Goal: Task Accomplishment & Management: Use online tool/utility

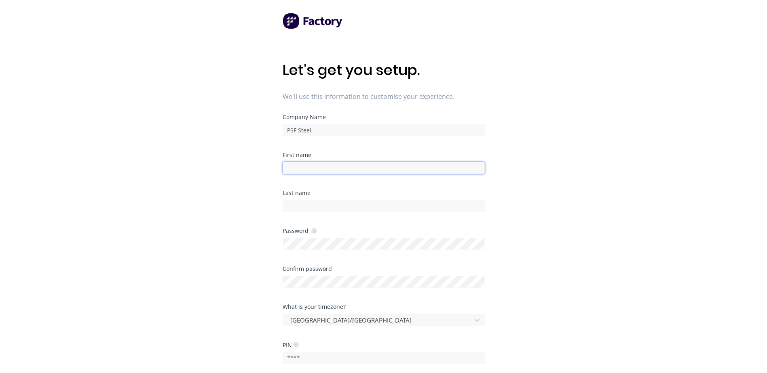
click at [305, 165] on input at bounding box center [383, 168] width 202 height 12
type input "[PERSON_NAME]"
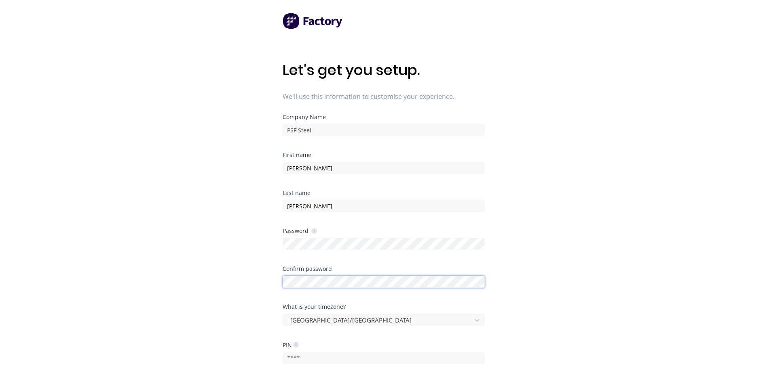
click at [298, 278] on div "Confirm password" at bounding box center [383, 277] width 202 height 22
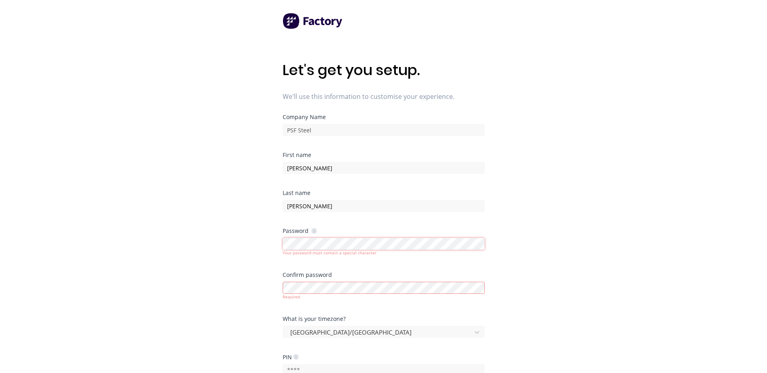
click at [270, 248] on div "Let's get you setup. We'll use this information to customise your experience. C…" at bounding box center [383, 203] width 767 height 406
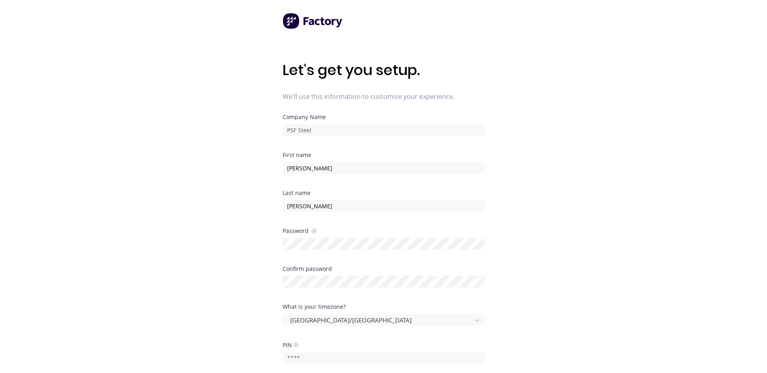
click at [385, 337] on div "What is your timezone? [GEOGRAPHIC_DATA]/[GEOGRAPHIC_DATA]" at bounding box center [383, 323] width 202 height 38
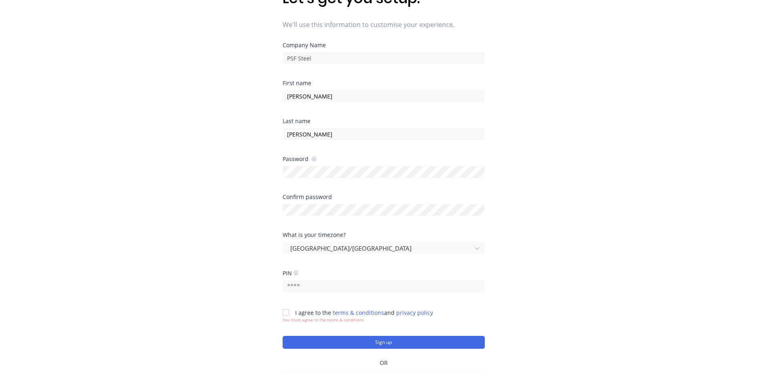
scroll to position [81, 0]
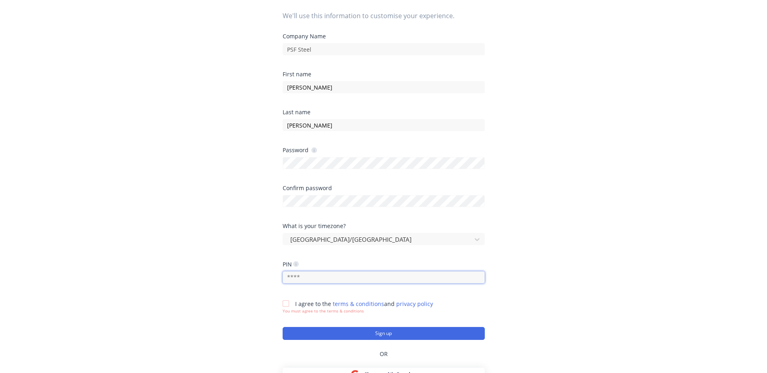
click at [324, 278] on input "text" at bounding box center [383, 278] width 202 height 12
type input "1308"
click at [284, 302] on div at bounding box center [286, 304] width 16 height 16
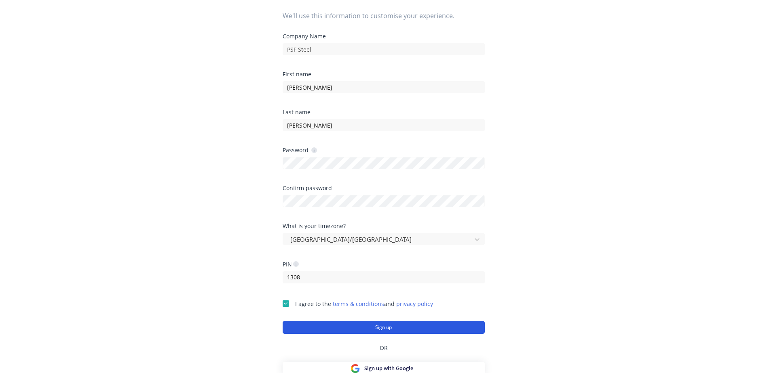
click at [372, 328] on button "Sign up" at bounding box center [383, 327] width 202 height 13
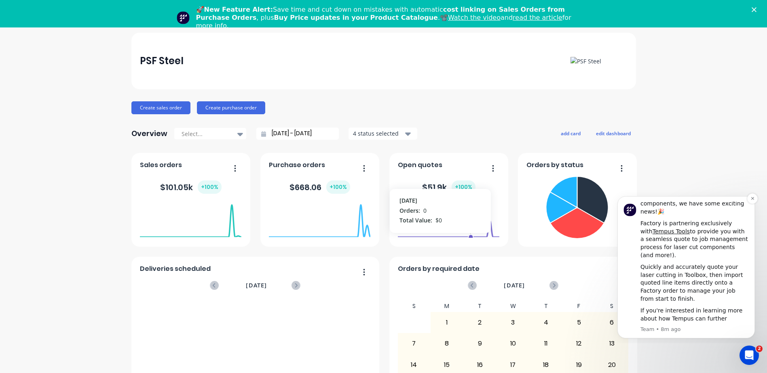
scroll to position [27, 0]
drag, startPoint x: 752, startPoint y: 198, endPoint x: 1361, endPoint y: 387, distance: 637.2
click at [752, 198] on icon "Dismiss notification" at bounding box center [751, 198] width 3 height 3
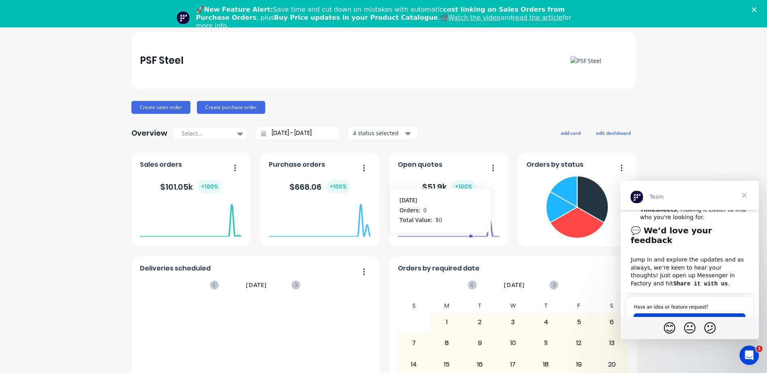
scroll to position [373, 0]
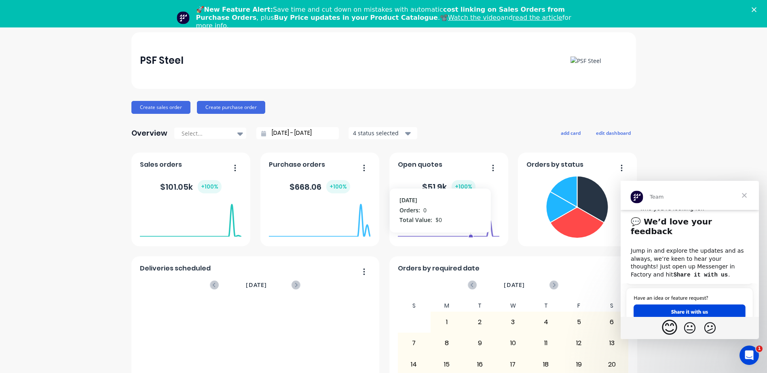
click at [666, 332] on span "😊" at bounding box center [669, 328] width 18 height 20
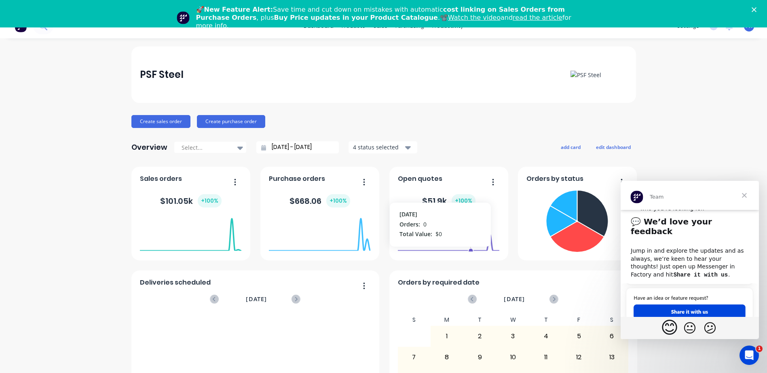
scroll to position [0, 0]
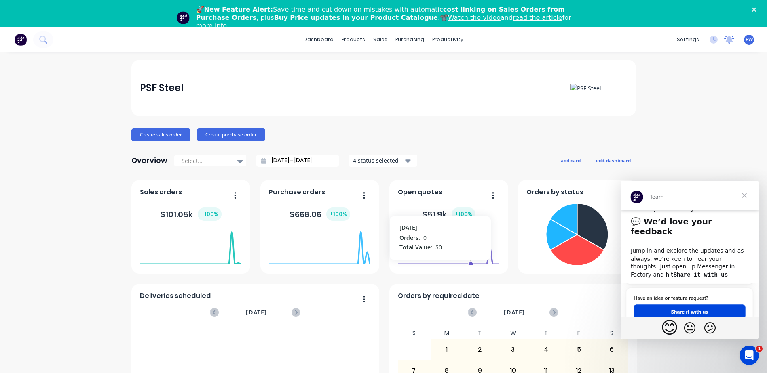
click at [725, 38] on icon at bounding box center [728, 39] width 7 height 6
click at [744, 81] on div "PSF Steel Create sales order Create purchase order Overview Select... 26/08/25 …" at bounding box center [383, 271] width 767 height 422
click at [745, 41] on span "PW" at bounding box center [748, 39] width 7 height 7
click at [671, 115] on div "Profile" at bounding box center [678, 112] width 16 height 7
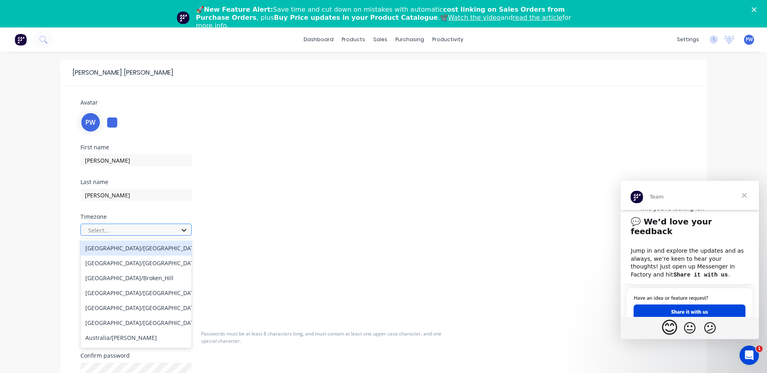
click at [179, 230] on div at bounding box center [184, 230] width 15 height 13
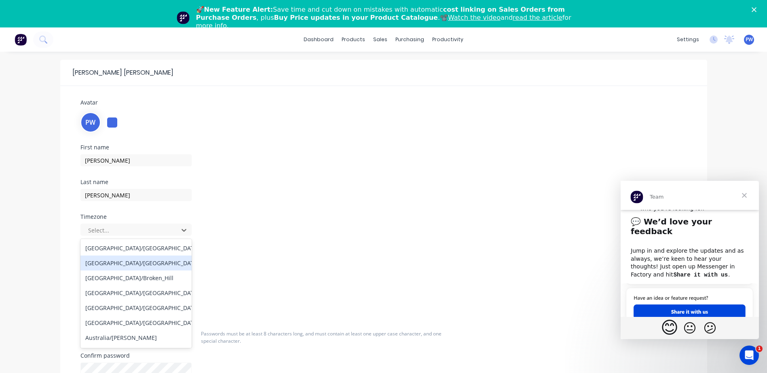
click at [154, 261] on div "[GEOGRAPHIC_DATA]/[GEOGRAPHIC_DATA]" at bounding box center [135, 263] width 111 height 15
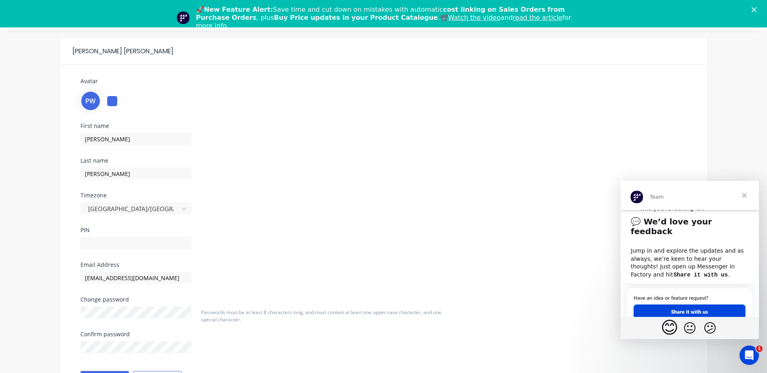
scroll to position [40, 0]
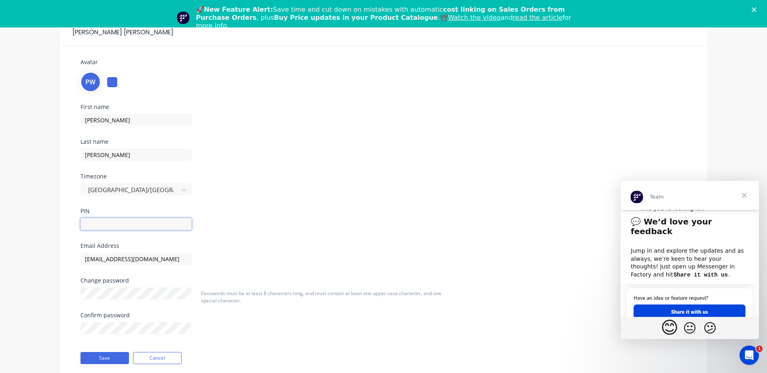
click at [169, 226] on input "text" at bounding box center [135, 224] width 111 height 12
type input "1308"
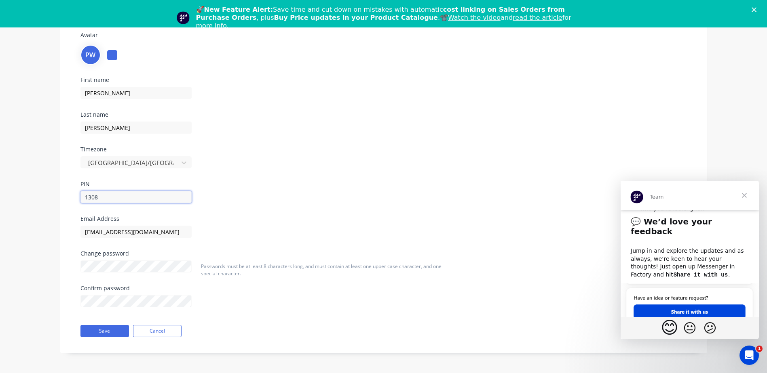
scroll to position [68, 0]
click at [114, 333] on button "Save" at bounding box center [104, 331] width 48 height 12
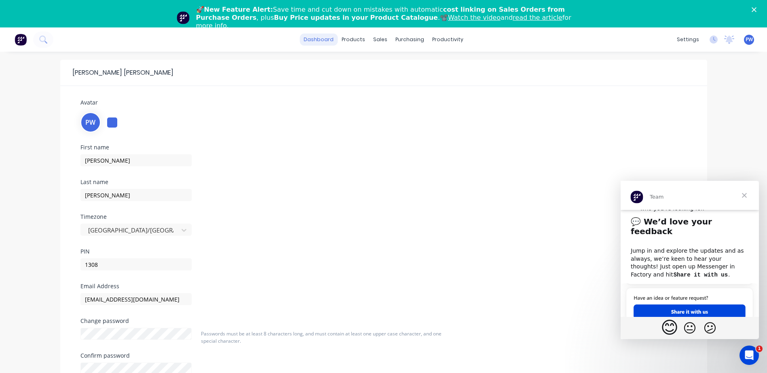
click at [324, 39] on link "dashboard" at bounding box center [318, 40] width 38 height 12
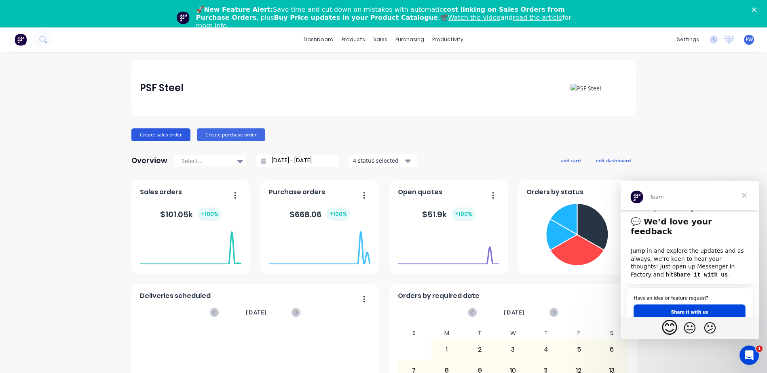
click at [150, 135] on button "Create sales order" at bounding box center [160, 135] width 59 height 13
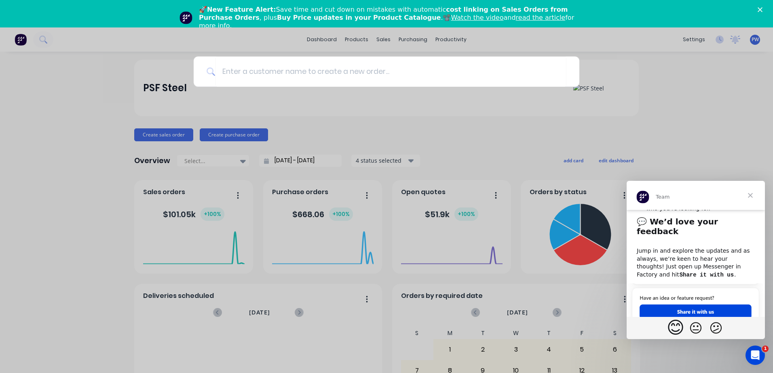
click at [238, 137] on div at bounding box center [386, 186] width 773 height 373
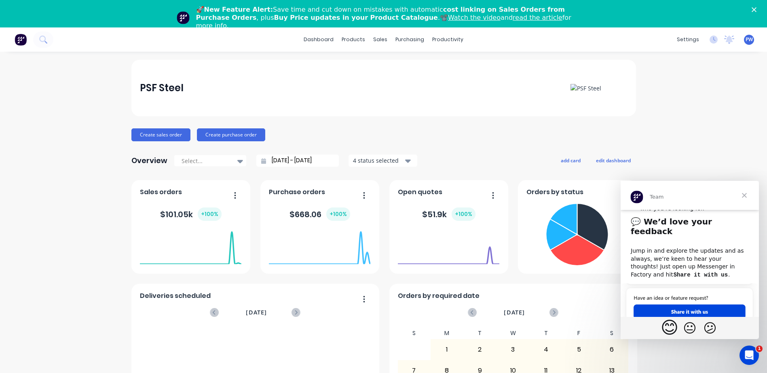
click at [238, 137] on button "Create purchase order" at bounding box center [231, 135] width 68 height 13
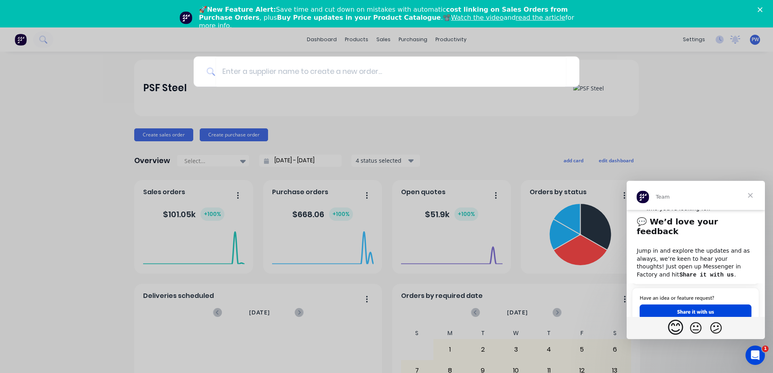
click at [315, 137] on div at bounding box center [386, 186] width 773 height 373
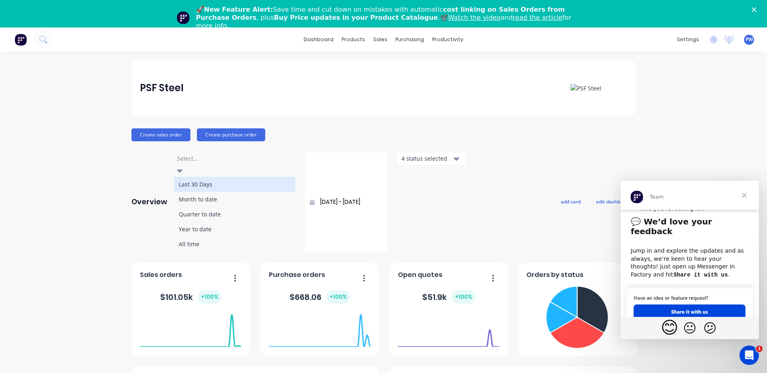
click at [182, 170] on icon at bounding box center [180, 171] width 6 height 3
click at [300, 137] on div "Create sales order Create purchase order" at bounding box center [383, 135] width 504 height 13
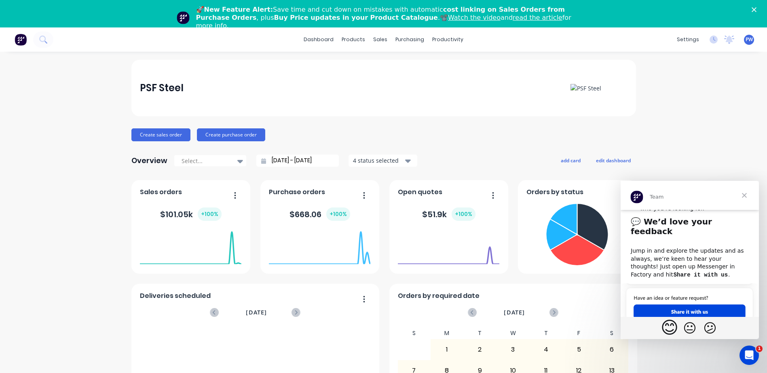
click at [297, 161] on input "26/08/25 - 26/09/25" at bounding box center [301, 161] width 70 height 12
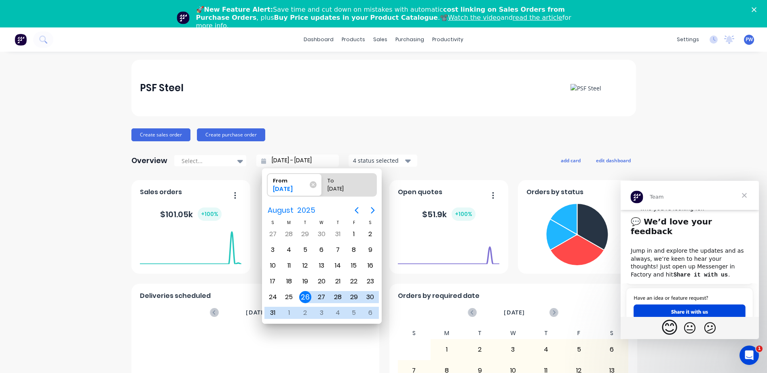
click at [331, 133] on div "Create sales order Create purchase order" at bounding box center [383, 135] width 504 height 13
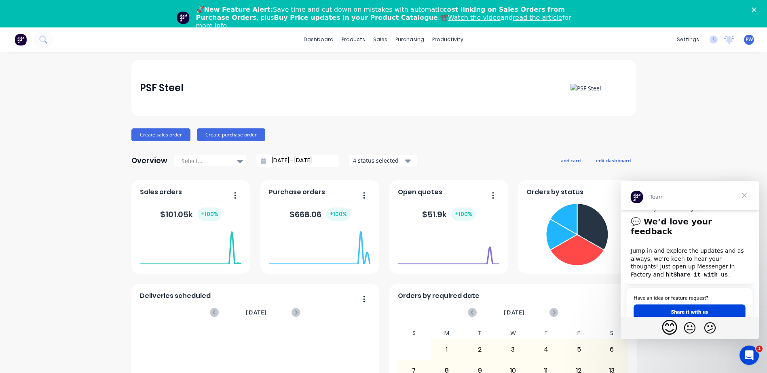
click at [405, 161] on icon "button" at bounding box center [408, 161] width 6 height 3
click at [476, 153] on div "Overview Select... 26/08/25 - 26/09/25 4 status selected Include draft Include …" at bounding box center [383, 161] width 504 height 16
click at [744, 194] on span "Close" at bounding box center [743, 195] width 29 height 29
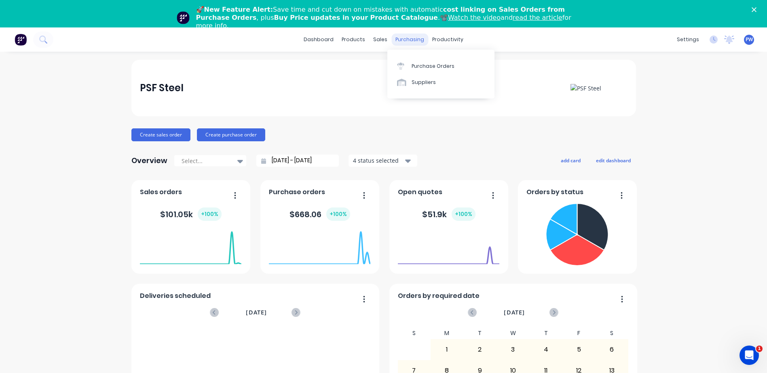
click at [393, 37] on div "purchasing" at bounding box center [409, 40] width 37 height 12
click at [414, 84] on div "Suppliers" at bounding box center [423, 82] width 24 height 7
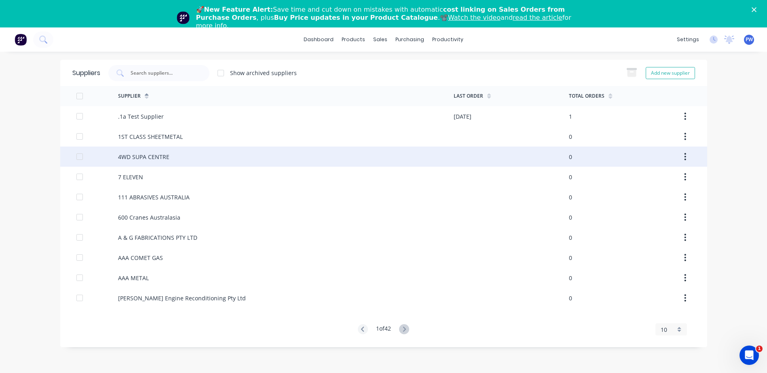
scroll to position [27, 0]
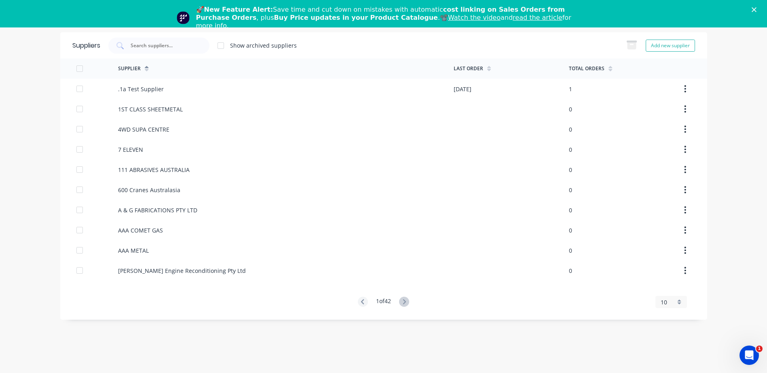
click at [678, 304] on div "10" at bounding box center [671, 302] width 32 height 12
click at [668, 291] on div "35" at bounding box center [671, 289] width 31 height 14
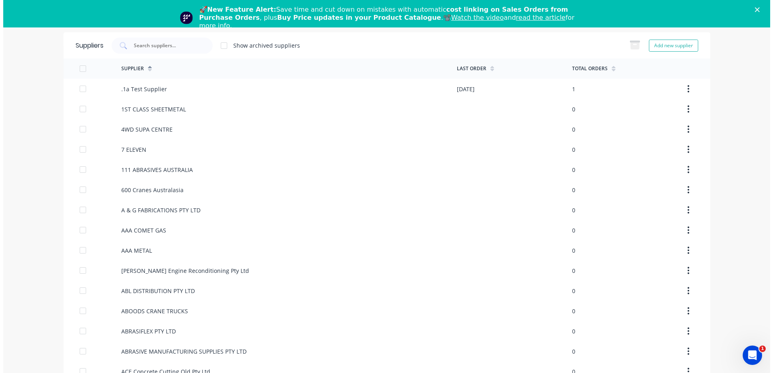
scroll to position [0, 0]
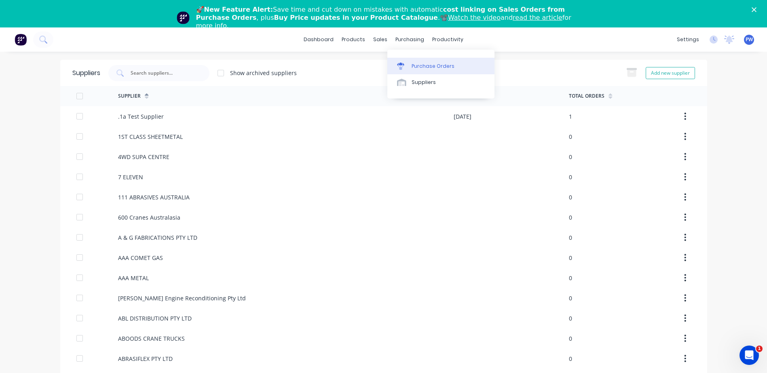
click at [422, 68] on div "Purchase Orders" at bounding box center [432, 66] width 43 height 7
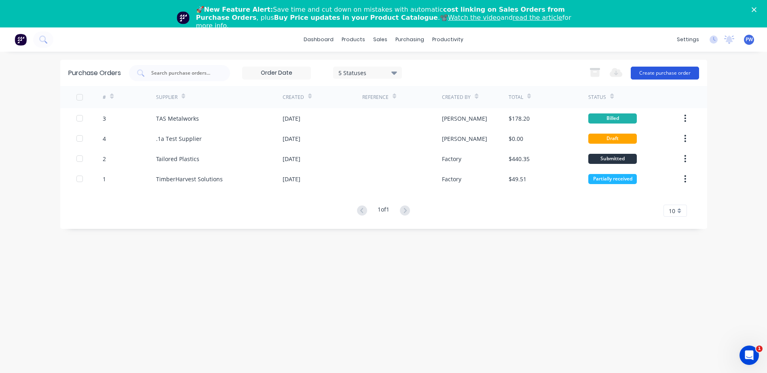
click at [675, 72] on button "Create purchase order" at bounding box center [664, 73] width 68 height 13
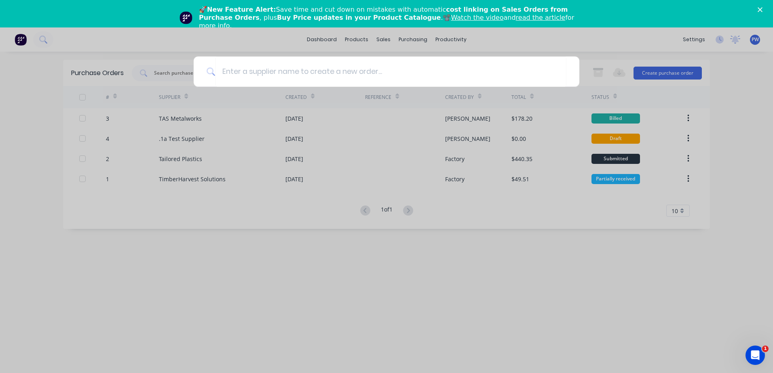
click at [664, 110] on div at bounding box center [386, 186] width 773 height 373
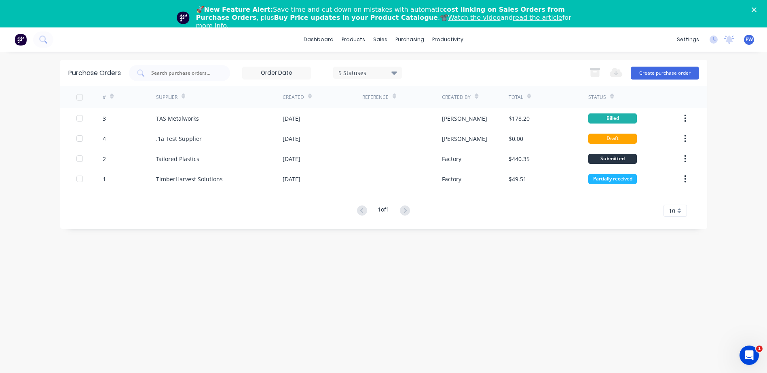
click at [19, 42] on img at bounding box center [21, 40] width 12 height 12
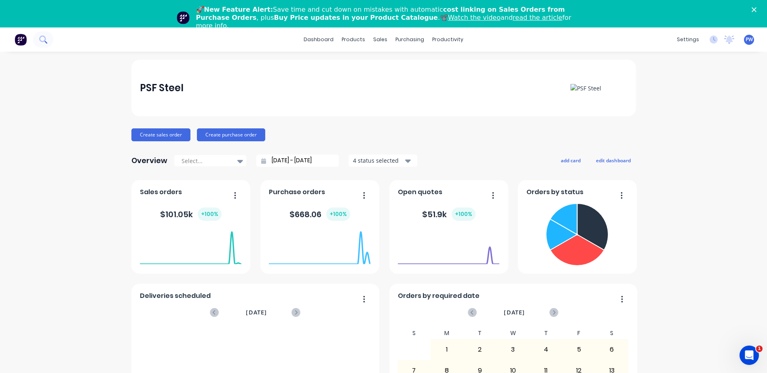
click at [42, 38] on icon at bounding box center [43, 40] width 8 height 8
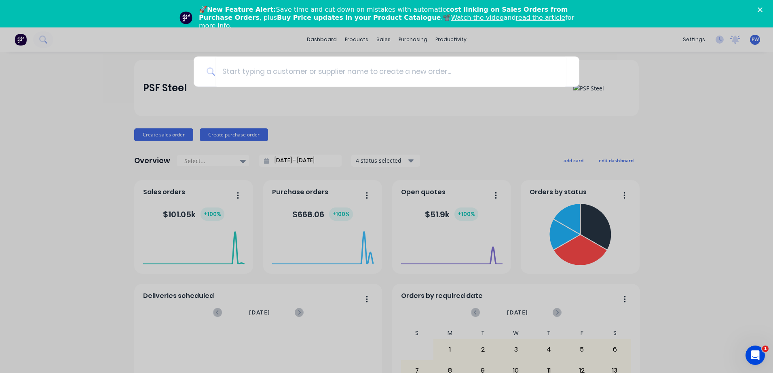
click at [440, 38] on div at bounding box center [386, 186] width 773 height 373
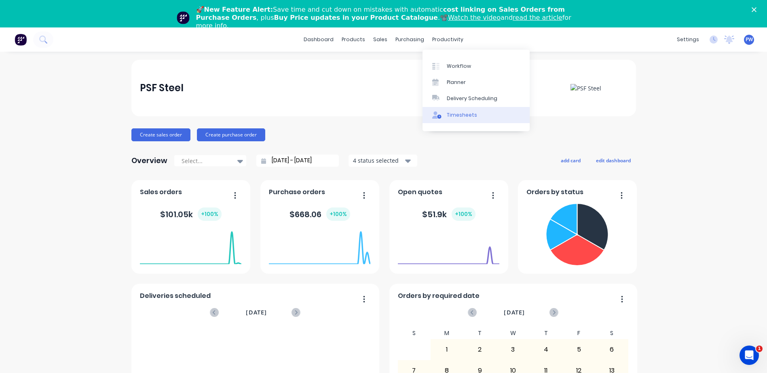
click at [455, 116] on div "Timesheets" at bounding box center [462, 115] width 30 height 7
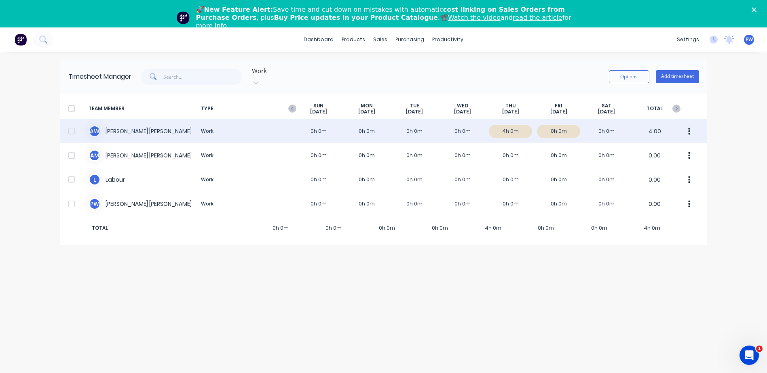
click at [692, 123] on button "button" at bounding box center [689, 131] width 17 height 16
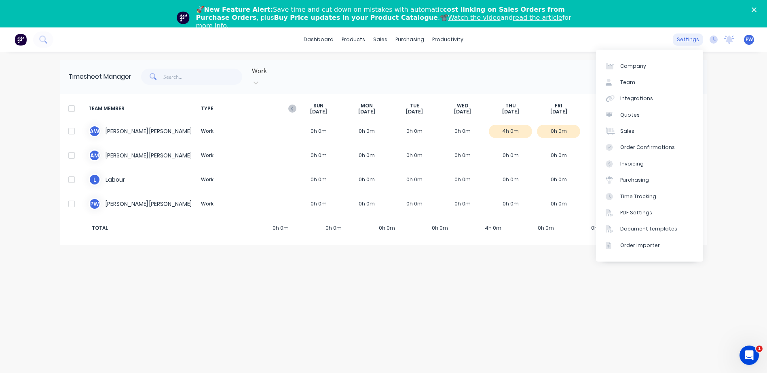
click at [689, 39] on div "settings" at bounding box center [687, 40] width 30 height 12
click at [637, 231] on div "Document templates" at bounding box center [648, 229] width 57 height 7
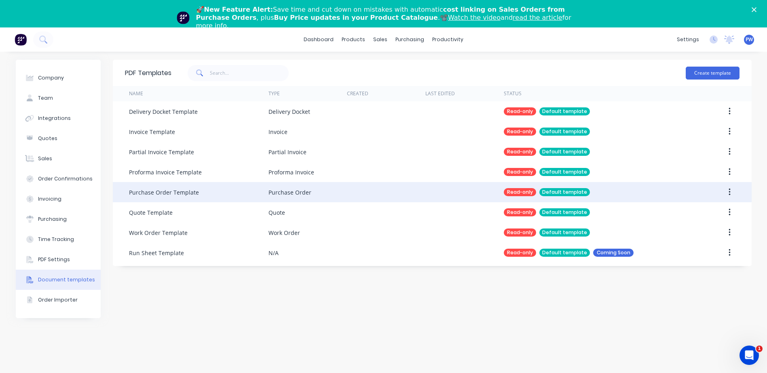
click at [203, 191] on div "Purchase Order Template" at bounding box center [198, 192] width 139 height 20
click at [733, 189] on button "button" at bounding box center [729, 192] width 19 height 15
click at [445, 191] on div at bounding box center [464, 192] width 78 height 20
click at [293, 193] on div "Purchase Order" at bounding box center [289, 192] width 43 height 8
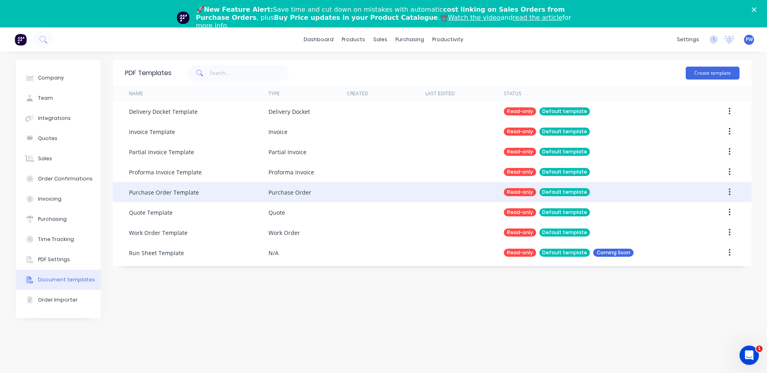
click at [325, 190] on div "Purchase Order" at bounding box center [307, 192] width 78 height 20
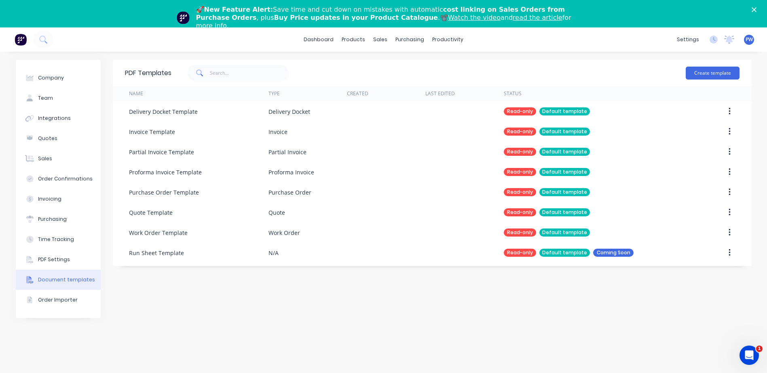
click at [59, 283] on div "Document templates" at bounding box center [66, 279] width 57 height 7
click at [55, 278] on div "Document templates" at bounding box center [66, 279] width 57 height 7
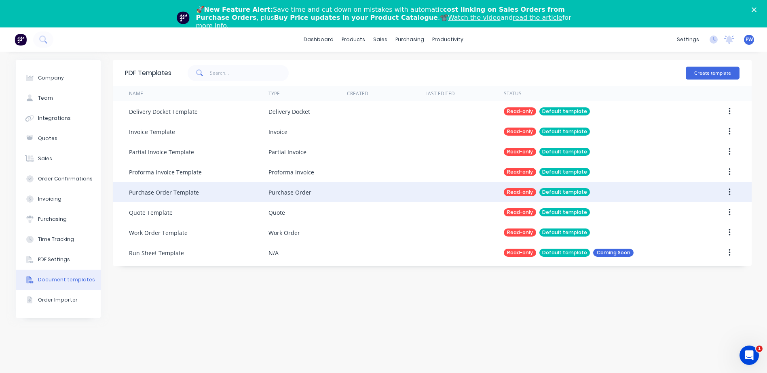
click at [196, 192] on div "Purchase Order Template" at bounding box center [198, 192] width 139 height 20
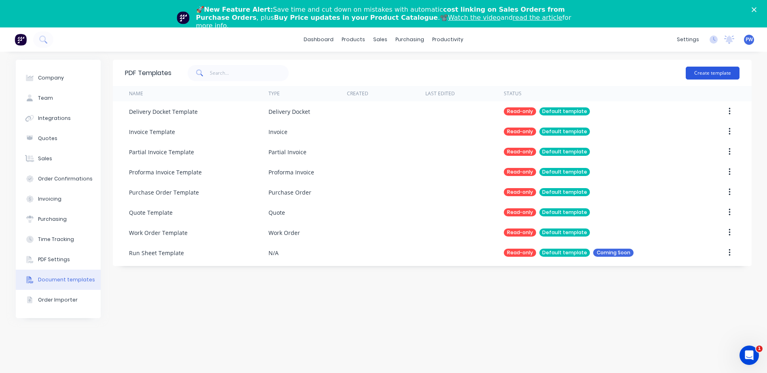
click at [720, 74] on button "Create template" at bounding box center [712, 73] width 54 height 13
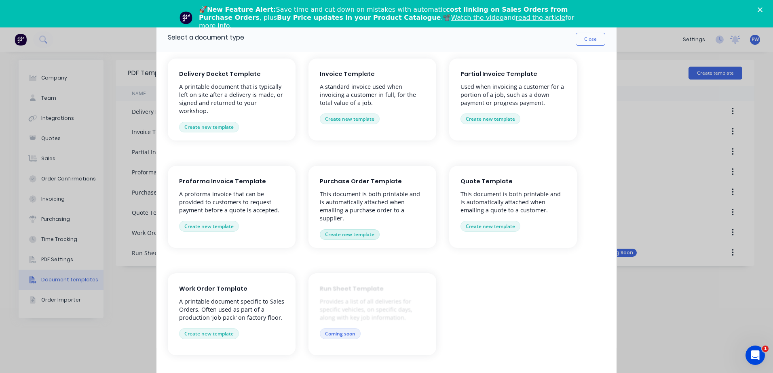
click at [349, 230] on button "Create new template" at bounding box center [350, 235] width 60 height 11
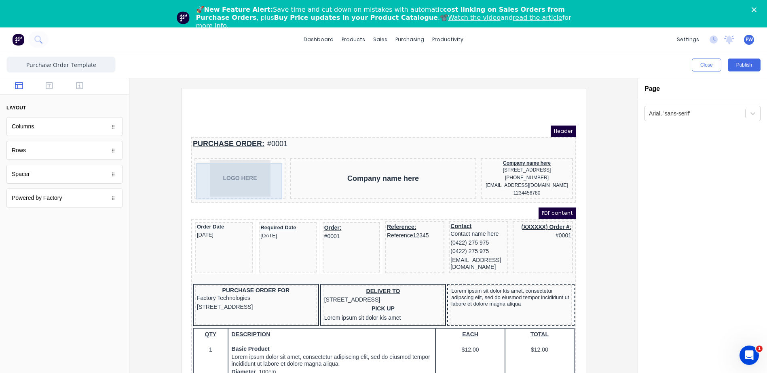
click at [223, 167] on div "LOGO HERE" at bounding box center [230, 169] width 88 height 36
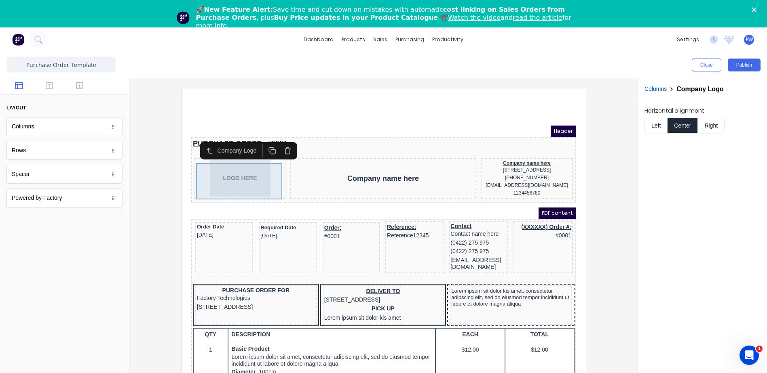
drag, startPoint x: 223, startPoint y: 169, endPoint x: 217, endPoint y: 142, distance: 27.7
click at [217, 142] on div "Company Logo" at bounding box center [228, 141] width 43 height 8
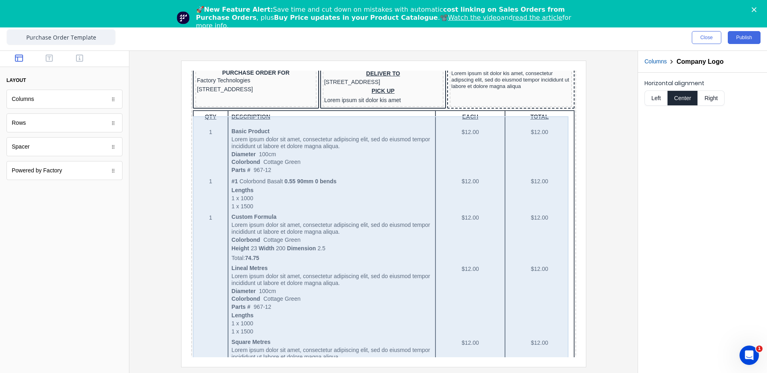
scroll to position [69, 0]
